Goal: Download file/media

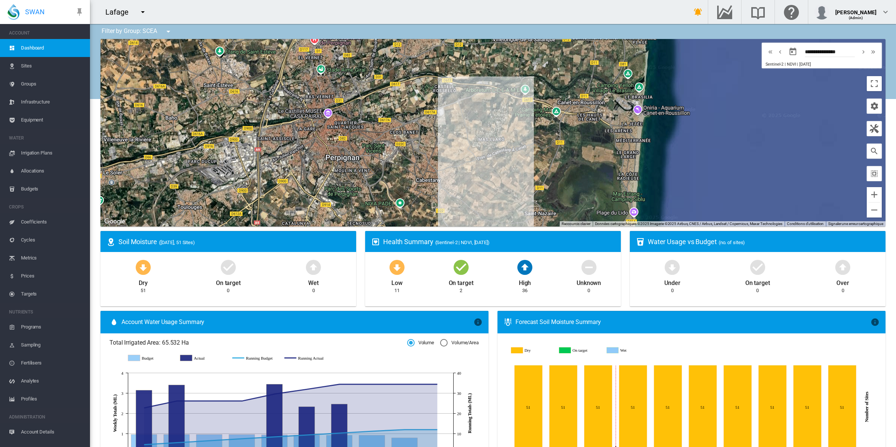
click at [166, 27] on md-icon "icon-menu-down" at bounding box center [168, 31] width 9 height 9
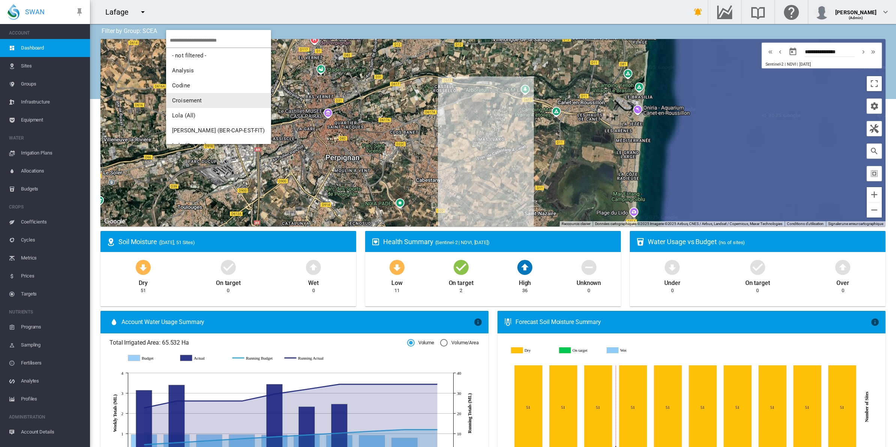
scroll to position [47, 0]
click at [196, 111] on span "Mas d'en Victor" at bounding box center [192, 113] width 40 height 7
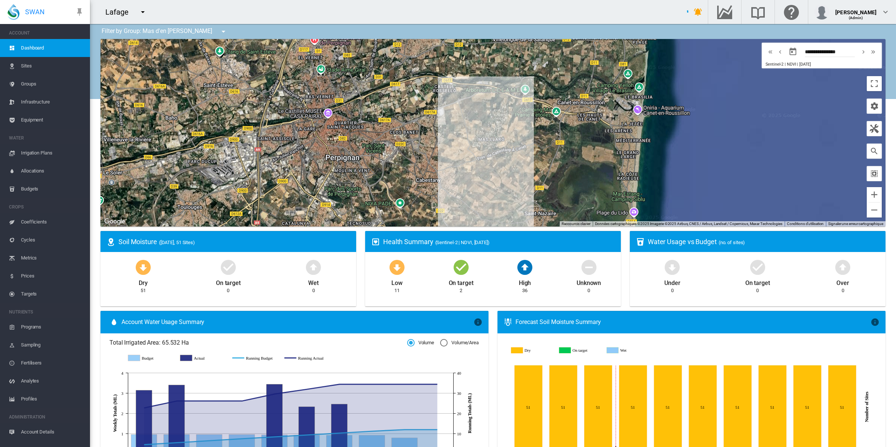
click at [870, 175] on md-icon "icon-select-all" at bounding box center [874, 173] width 9 height 9
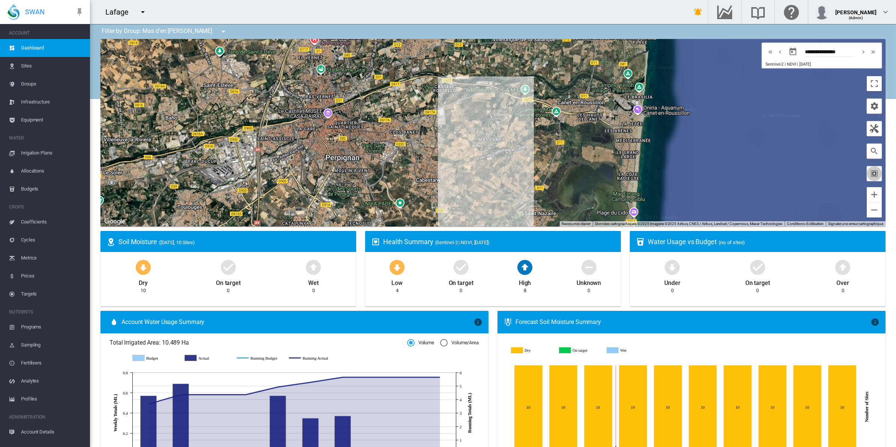
click at [870, 175] on md-icon "icon-select-all" at bounding box center [874, 173] width 9 height 9
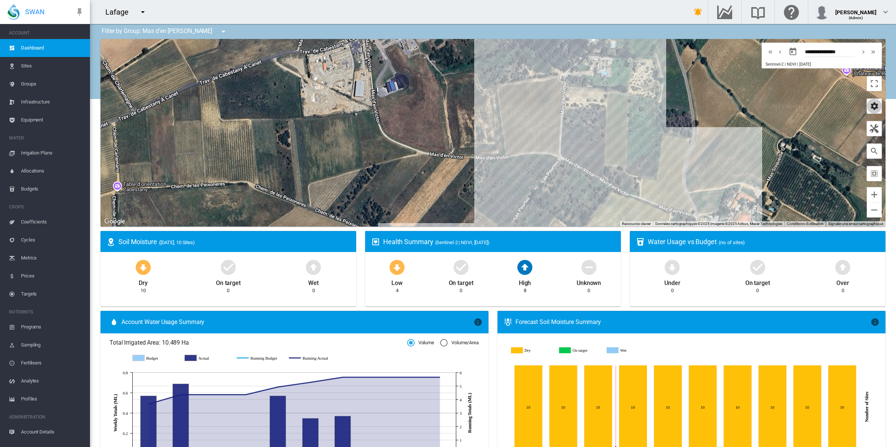
click at [870, 108] on md-icon "icon-cog" at bounding box center [874, 106] width 9 height 9
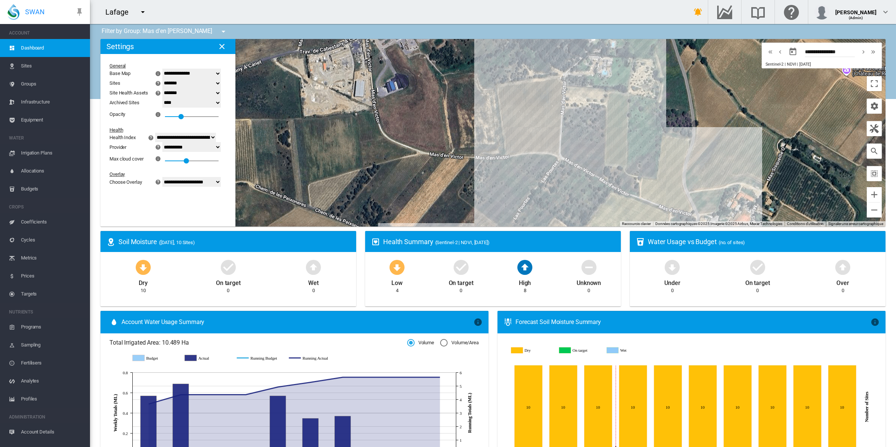
click at [207, 184] on select "**********" at bounding box center [191, 182] width 58 height 10
select select "********"
click at [167, 178] on select "**********" at bounding box center [191, 182] width 58 height 10
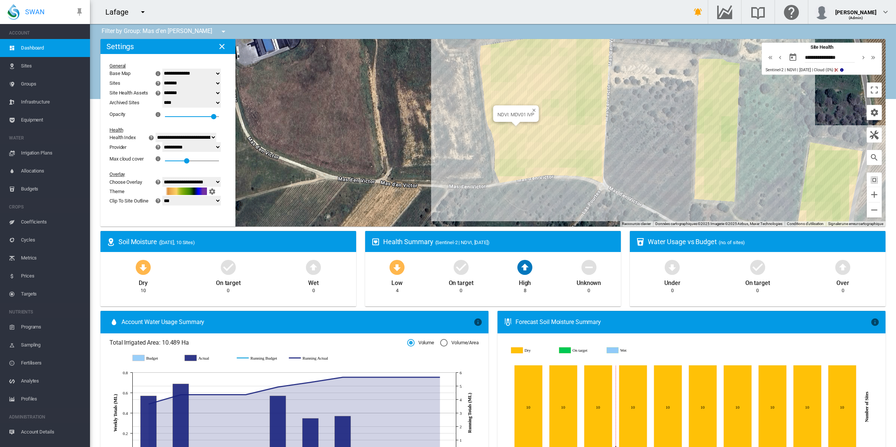
click at [504, 137] on div "NDVI: MDV01 IVP" at bounding box center [492, 132] width 785 height 187
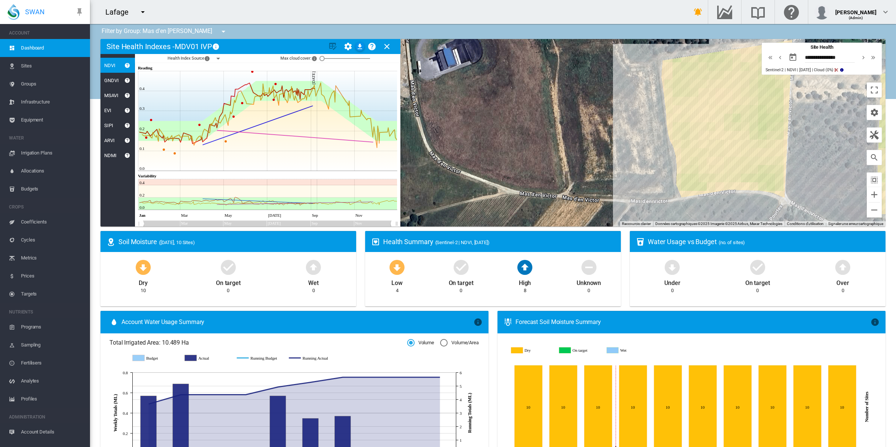
click at [220, 58] on md-icon "icon-menu-down" at bounding box center [218, 58] width 9 height 9
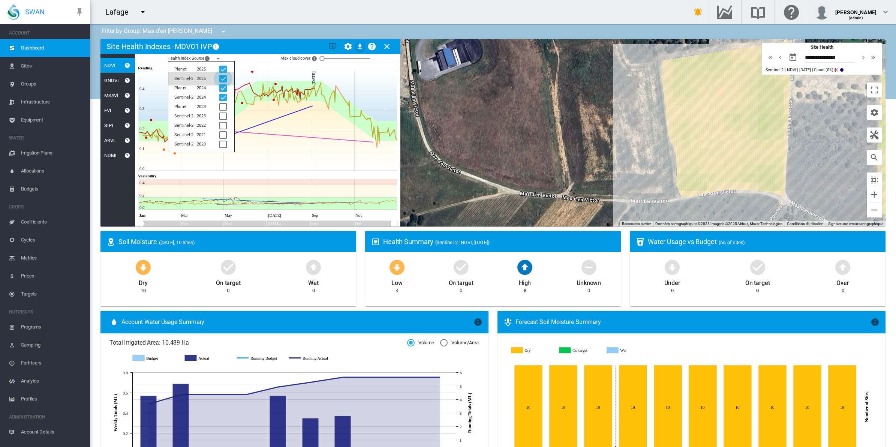
click at [225, 77] on div at bounding box center [222, 78] width 7 height 7
click at [220, 94] on div at bounding box center [222, 97] width 7 height 7
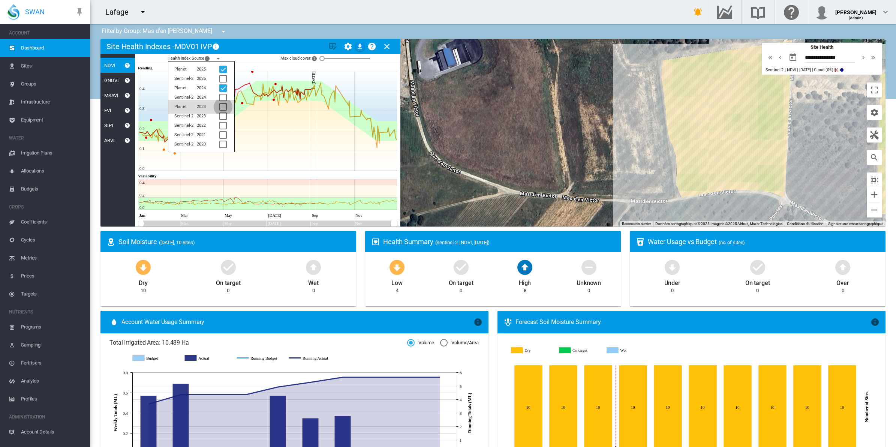
click at [225, 109] on div at bounding box center [222, 106] width 7 height 7
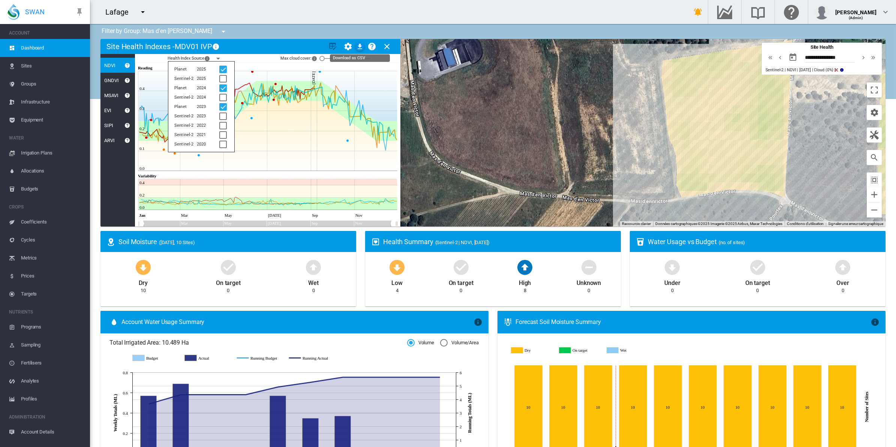
click at [360, 43] on md-icon "icon-download" at bounding box center [359, 46] width 9 height 9
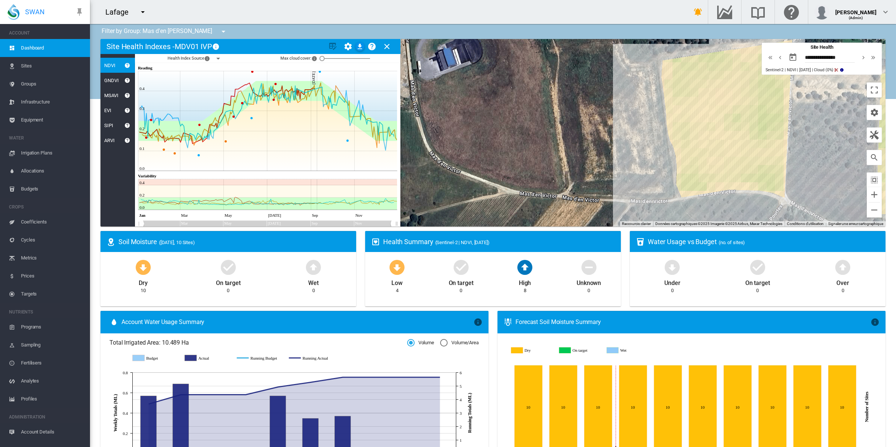
click at [614, 15] on div "Lafage" at bounding box center [383, 12] width 586 height 24
click at [712, 90] on div at bounding box center [492, 132] width 785 height 187
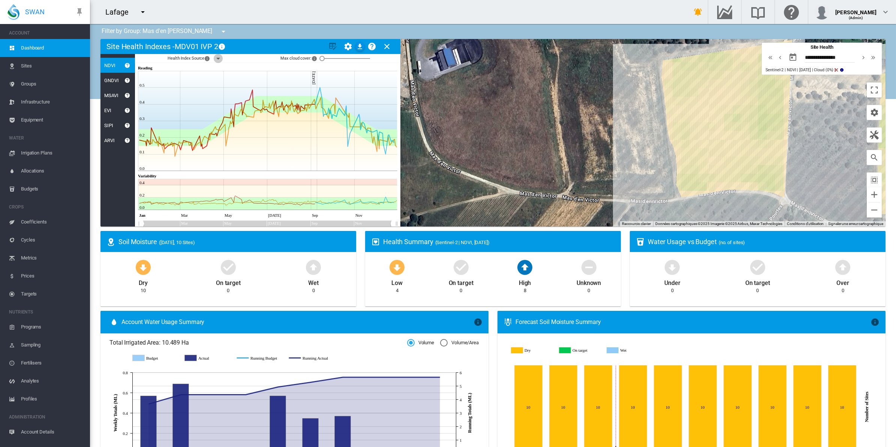
click at [216, 61] on md-icon "icon-menu-down" at bounding box center [218, 58] width 9 height 9
click at [358, 42] on md-icon "icon-download" at bounding box center [359, 46] width 9 height 9
click at [220, 57] on md-icon "icon-menu-down" at bounding box center [218, 58] width 9 height 9
click at [738, 144] on div "NDVI: MDV02 IVP 2" at bounding box center [492, 132] width 785 height 187
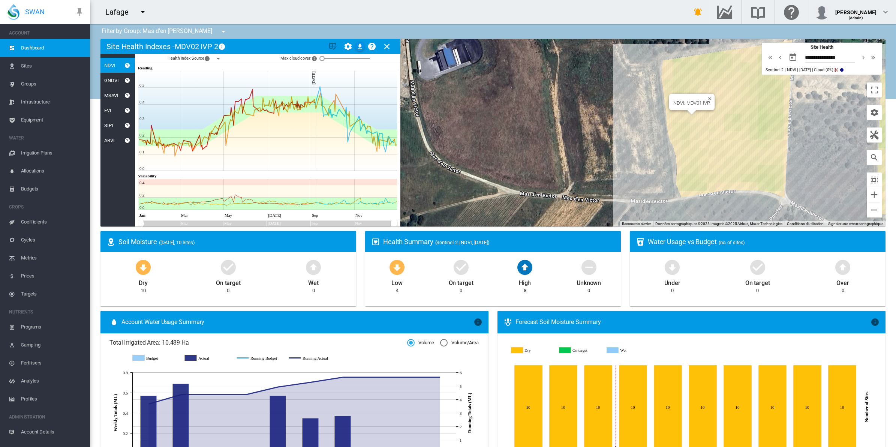
click at [687, 125] on div "NDVI: MDV01 IVP" at bounding box center [492, 132] width 785 height 187
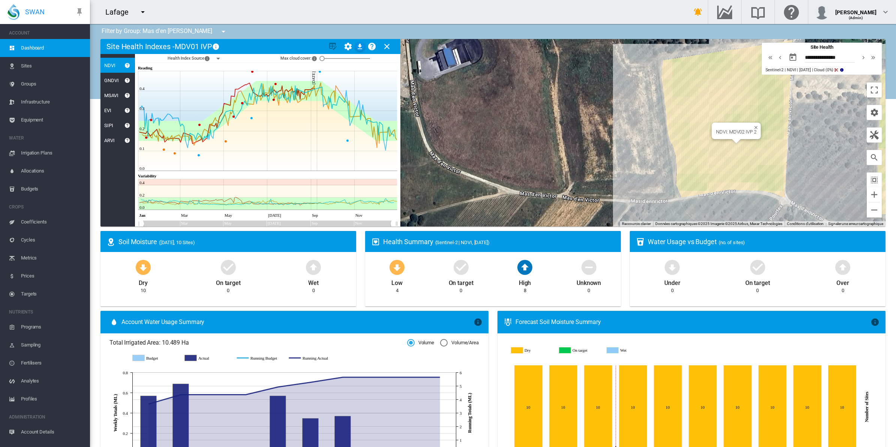
click at [741, 150] on div "NDVI: MDV02 IVP 2" at bounding box center [492, 132] width 785 height 187
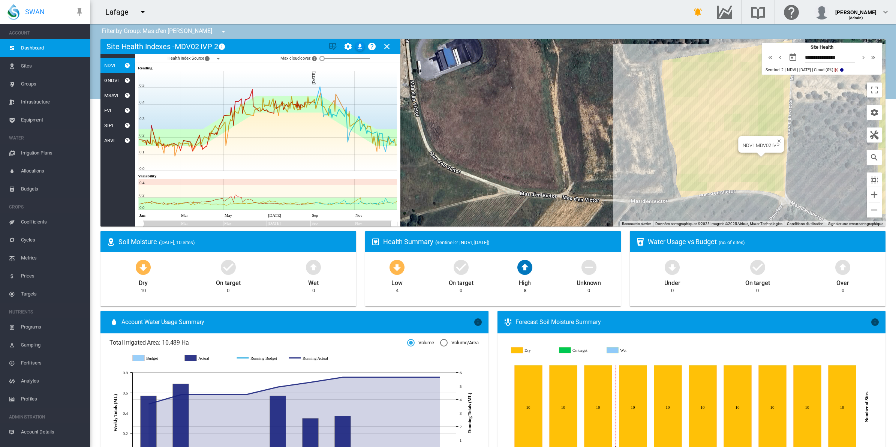
click at [761, 160] on div "NDVI: MDV02 IVP" at bounding box center [492, 132] width 785 height 187
drag, startPoint x: 762, startPoint y: 160, endPoint x: 751, endPoint y: 163, distance: 11.5
click at [761, 161] on div at bounding box center [492, 132] width 785 height 187
click at [741, 165] on div "NDVI: MDV02 IVP 2" at bounding box center [492, 132] width 785 height 187
click at [713, 162] on div at bounding box center [492, 132] width 785 height 187
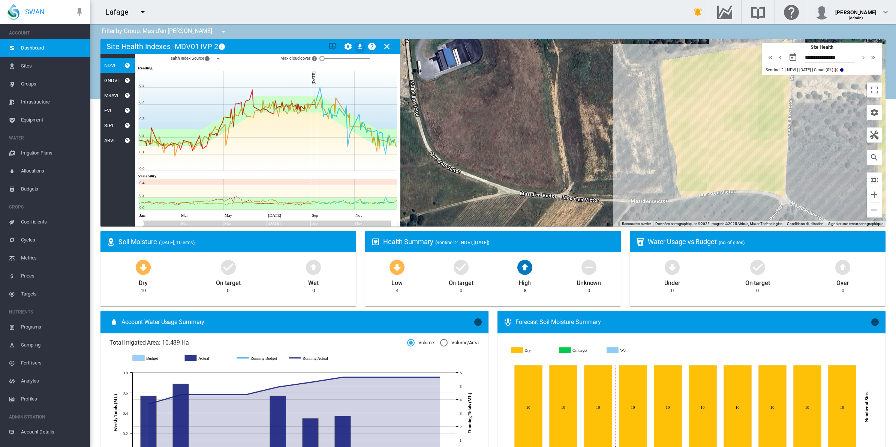
click at [743, 136] on div at bounding box center [492, 132] width 785 height 187
click at [359, 46] on md-icon "icon-download" at bounding box center [359, 46] width 9 height 9
click at [766, 135] on div at bounding box center [492, 132] width 785 height 187
click at [763, 129] on div at bounding box center [492, 132] width 785 height 187
click at [357, 46] on md-icon "icon-download" at bounding box center [359, 46] width 9 height 9
